Goal: Task Accomplishment & Management: Manage account settings

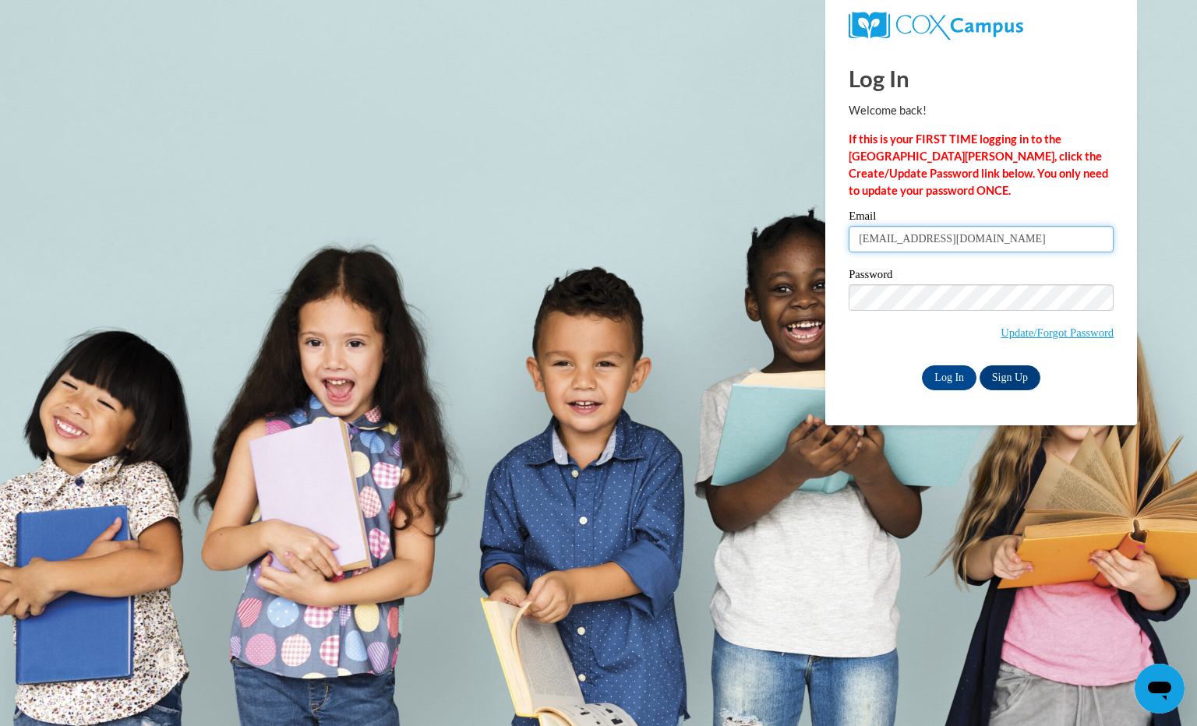
click at [987, 249] on input "[EMAIL_ADDRESS][DOMAIN_NAME]" at bounding box center [981, 239] width 265 height 26
click at [955, 366] on input "Log In" at bounding box center [949, 377] width 55 height 25
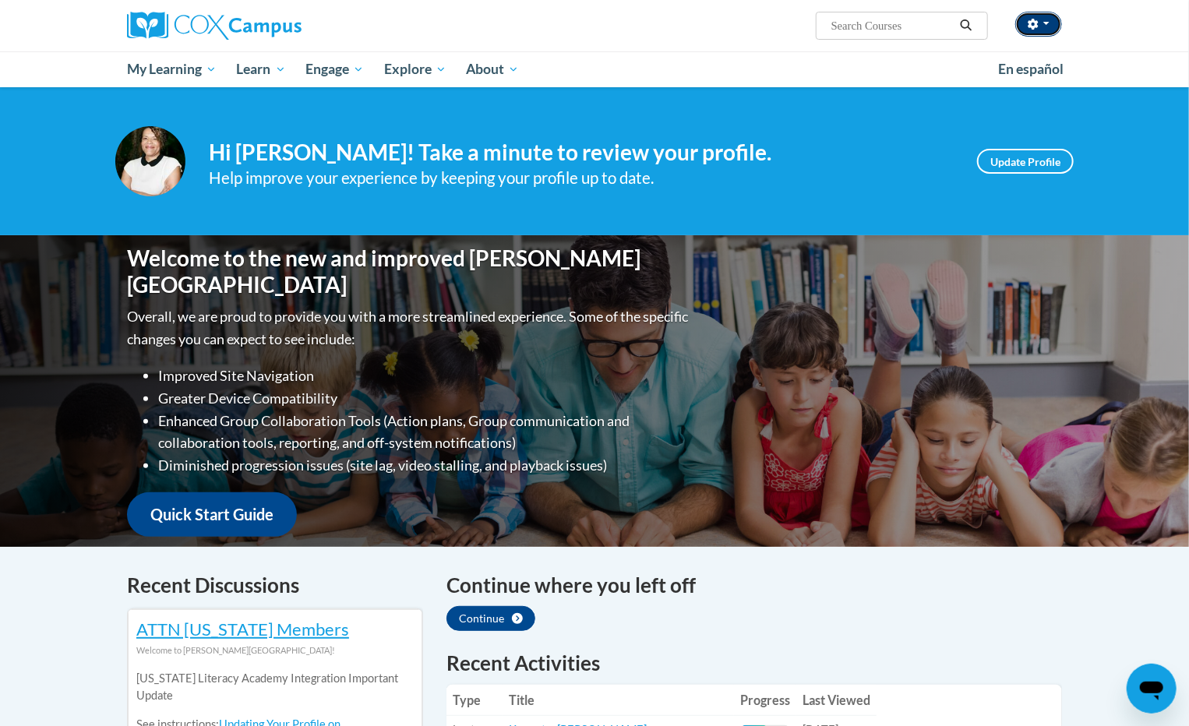
click at [1047, 20] on button "button" at bounding box center [1038, 24] width 47 height 25
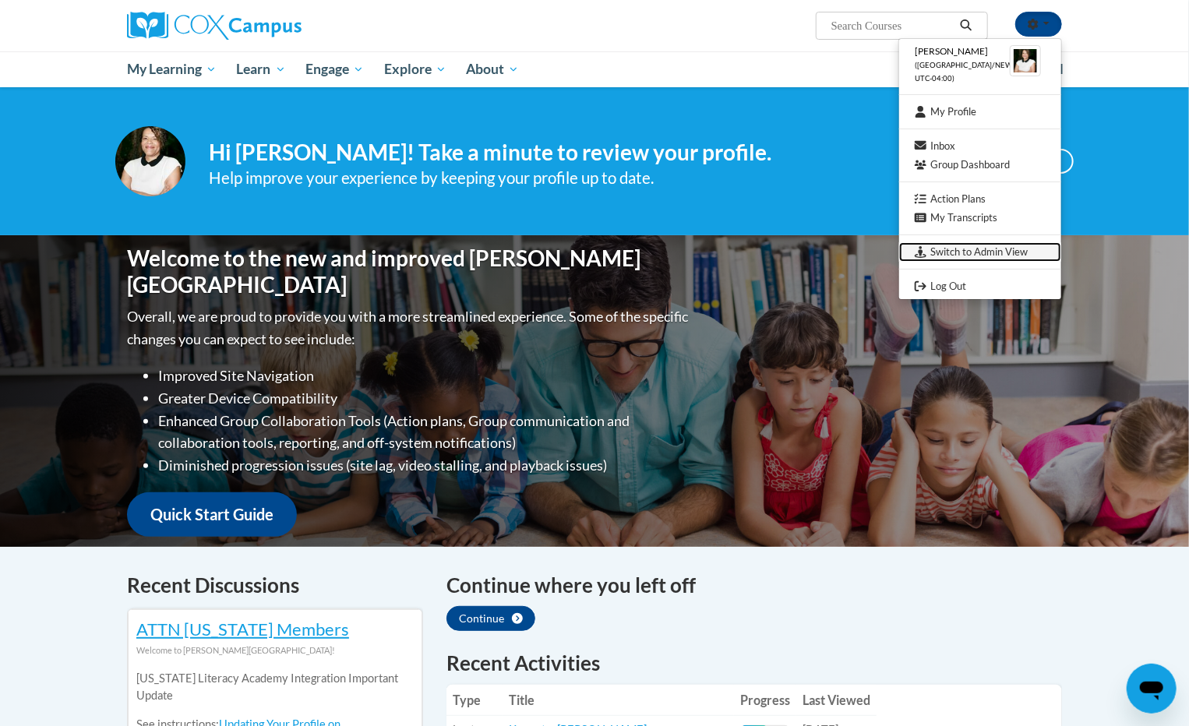
click at [982, 249] on link "Switch to Admin View" at bounding box center [980, 251] width 162 height 19
